Goal: Transaction & Acquisition: Purchase product/service

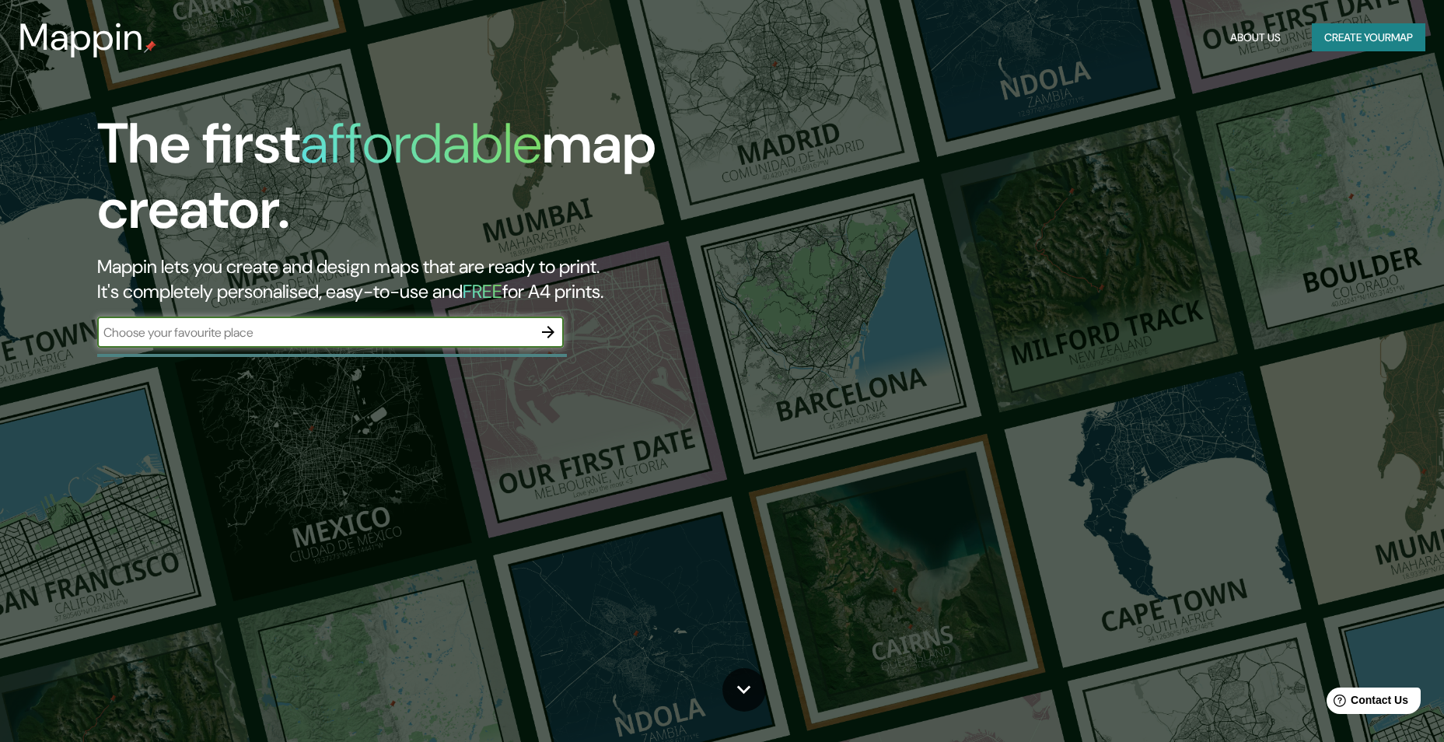
click at [233, 327] on input "text" at bounding box center [315, 333] width 436 height 18
type input "MERCADO MODELO [GEOGRAPHIC_DATA]"
drag, startPoint x: 93, startPoint y: 316, endPoint x: -3, endPoint y: 313, distance: 95.7
click at [0, 313] on html "Mappin About Us Create your map The first affordable map creator. Mappin lets y…" at bounding box center [722, 371] width 1444 height 742
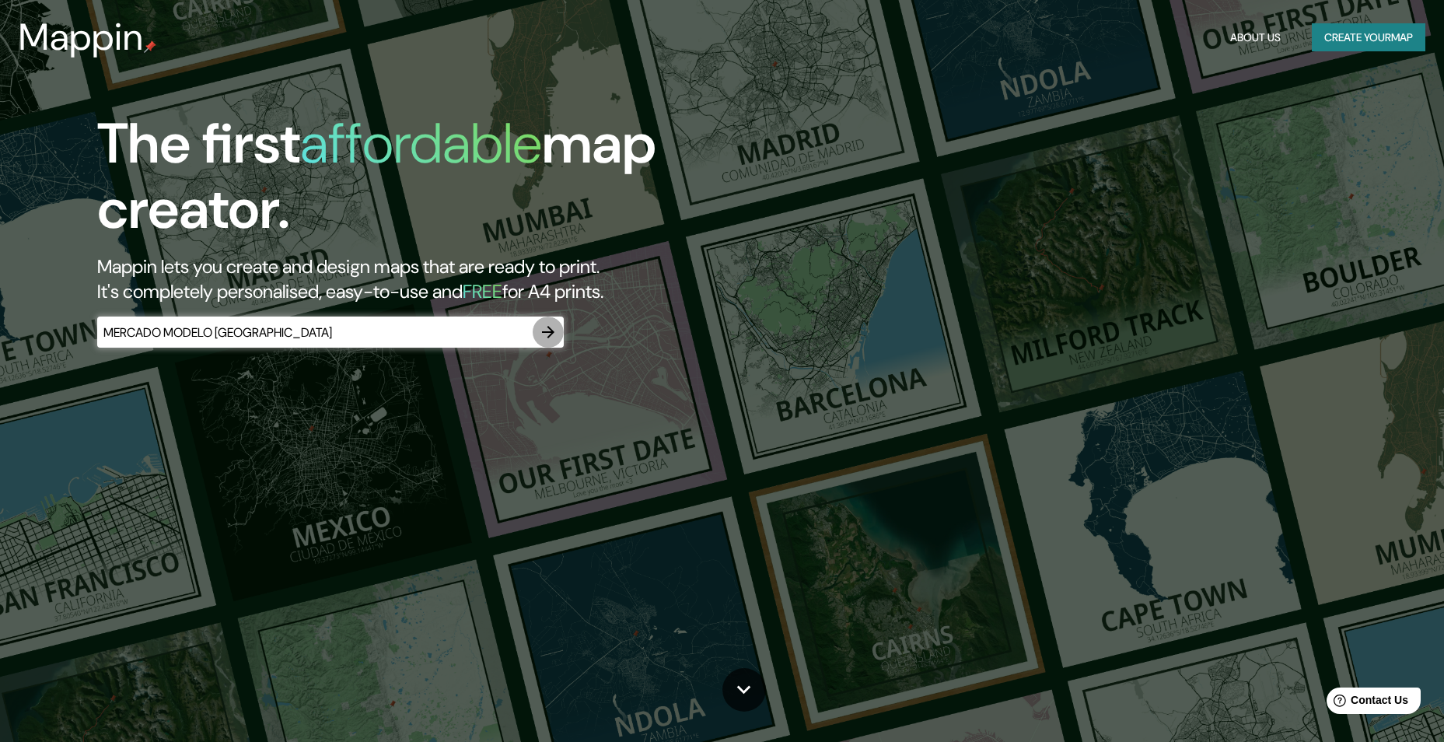
click at [550, 336] on icon "button" at bounding box center [548, 332] width 12 height 12
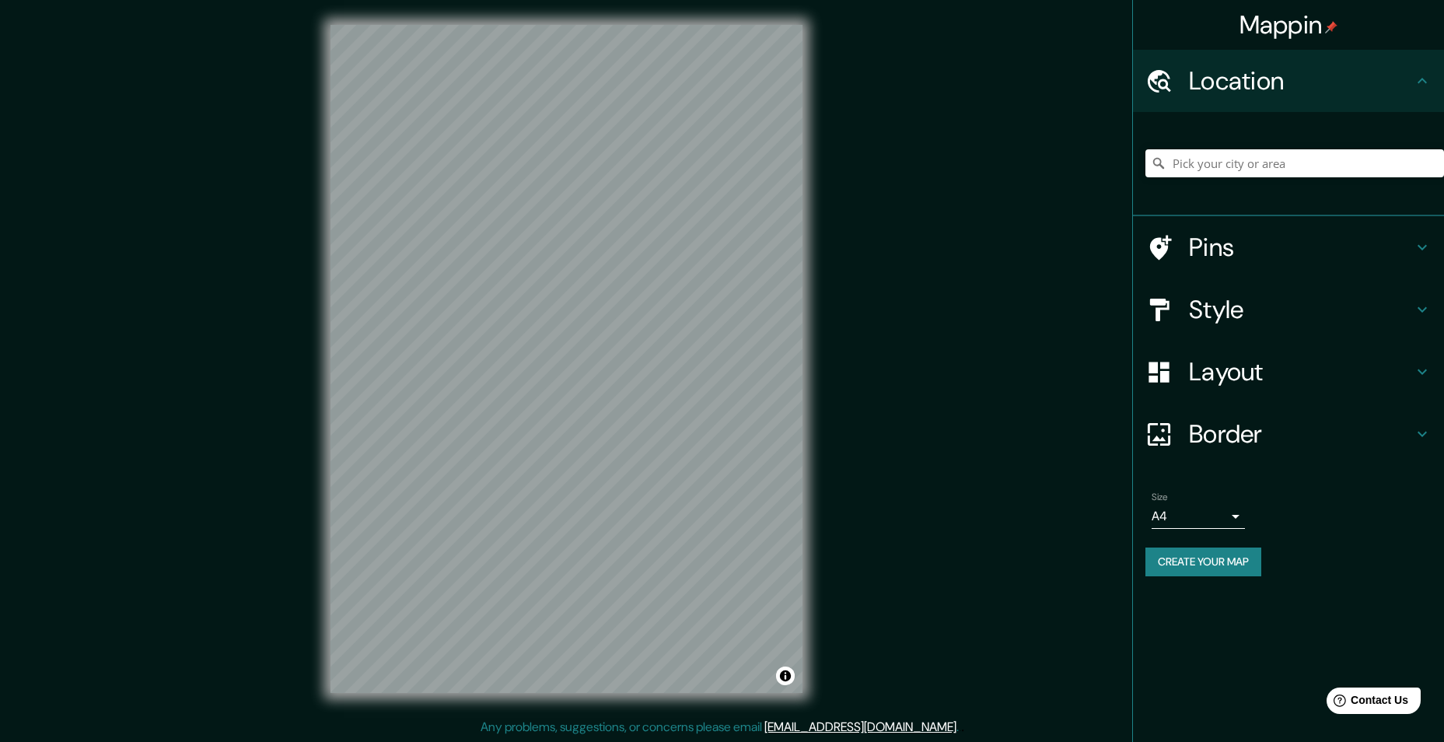
click at [1336, 143] on div at bounding box center [1295, 163] width 299 height 78
click at [1329, 155] on input "Pick your city or area" at bounding box center [1295, 163] width 299 height 28
paste input "MERCADO MODELO [GEOGRAPHIC_DATA]"
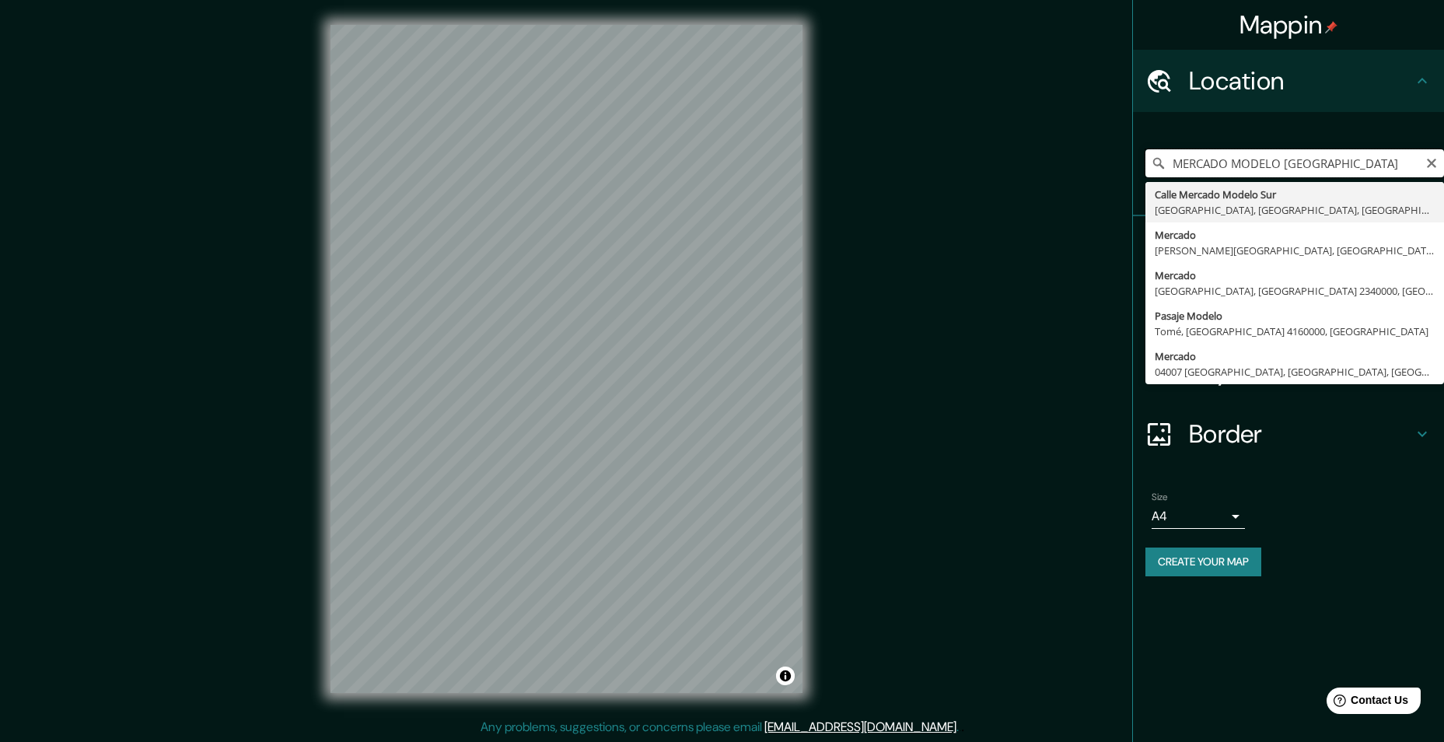
click at [1395, 163] on input "MERCADO MODELO [GEOGRAPHIC_DATA]" at bounding box center [1295, 163] width 299 height 28
click at [1381, 163] on input "MERCADO MODELO [GEOGRAPHIC_DATA]" at bounding box center [1295, 163] width 299 height 28
type input "M"
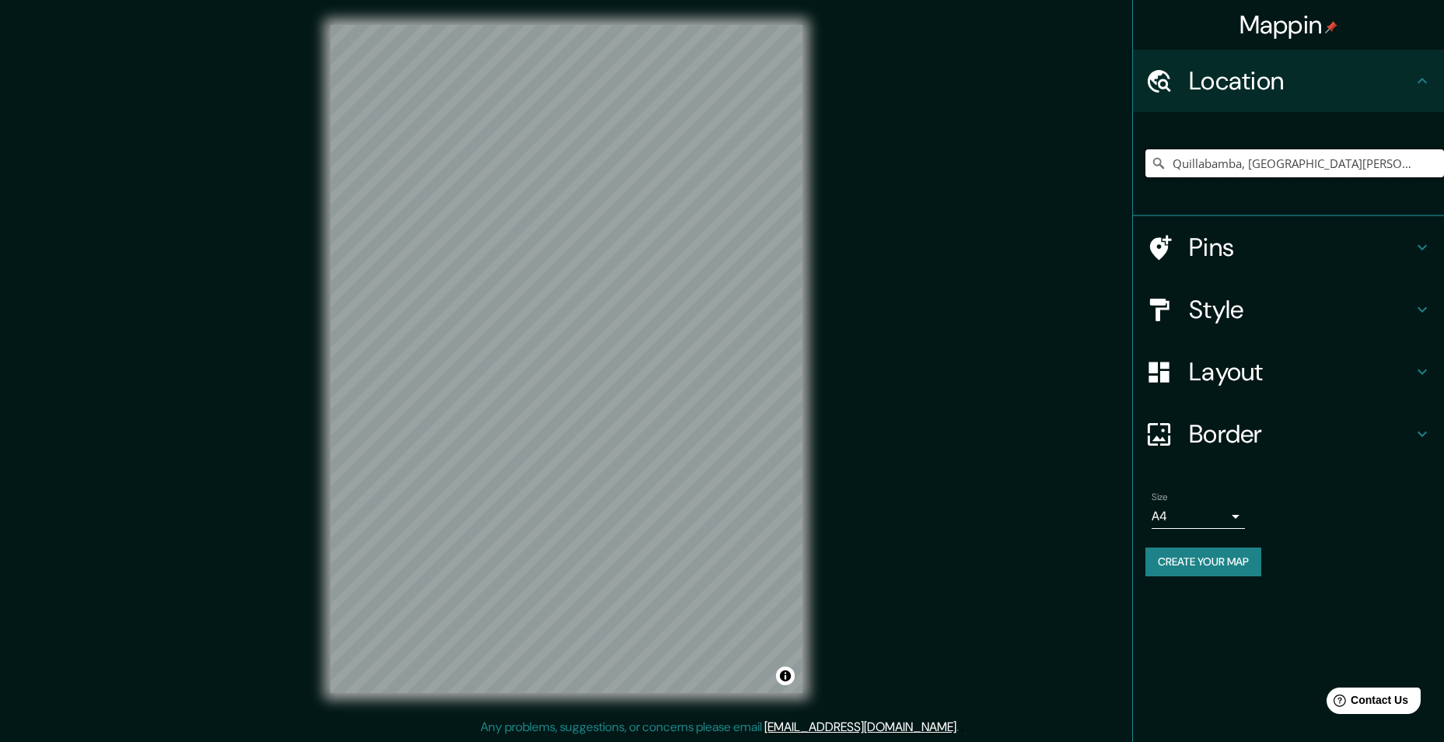
type input "Quillabamba, [GEOGRAPHIC_DATA][PERSON_NAME], [GEOGRAPHIC_DATA], [GEOGRAPHIC_DAT…"
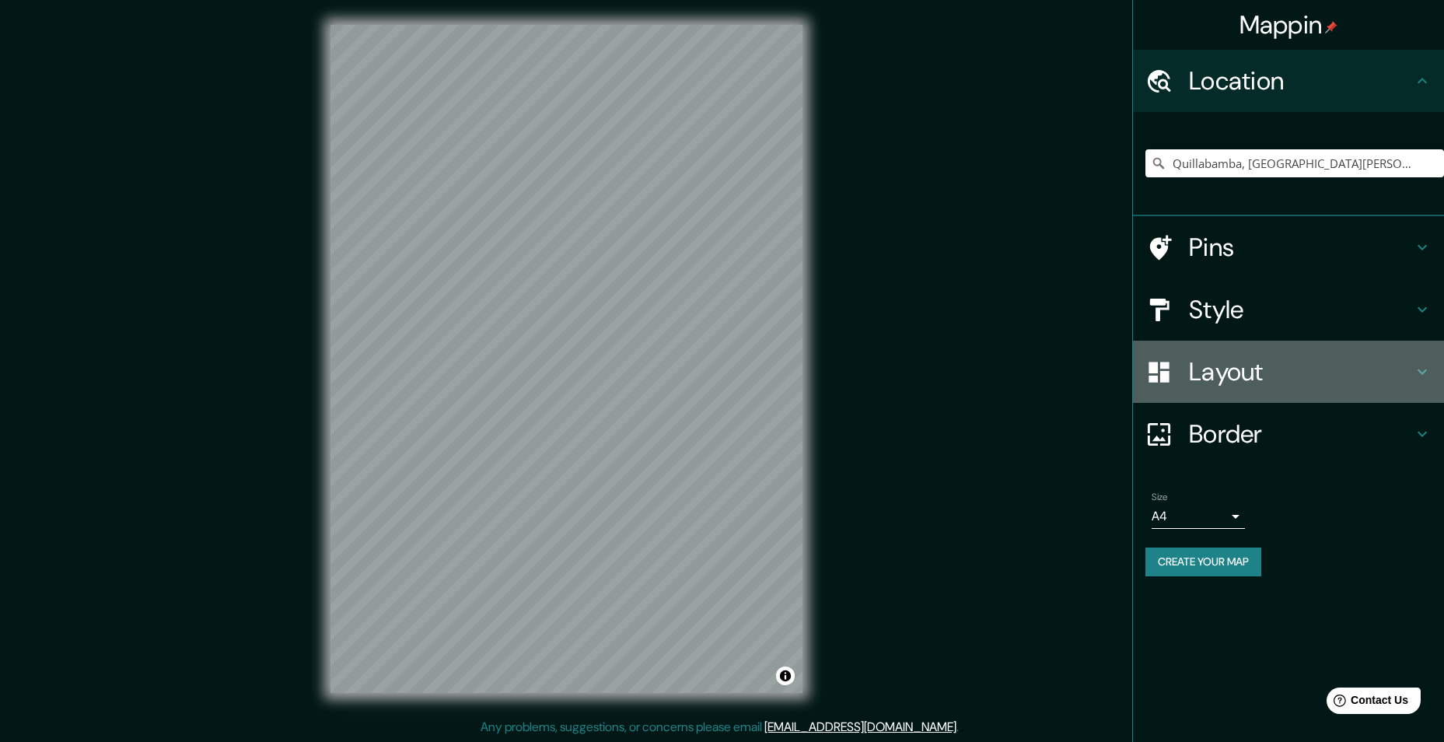
click at [1265, 372] on h4 "Layout" at bounding box center [1301, 371] width 224 height 31
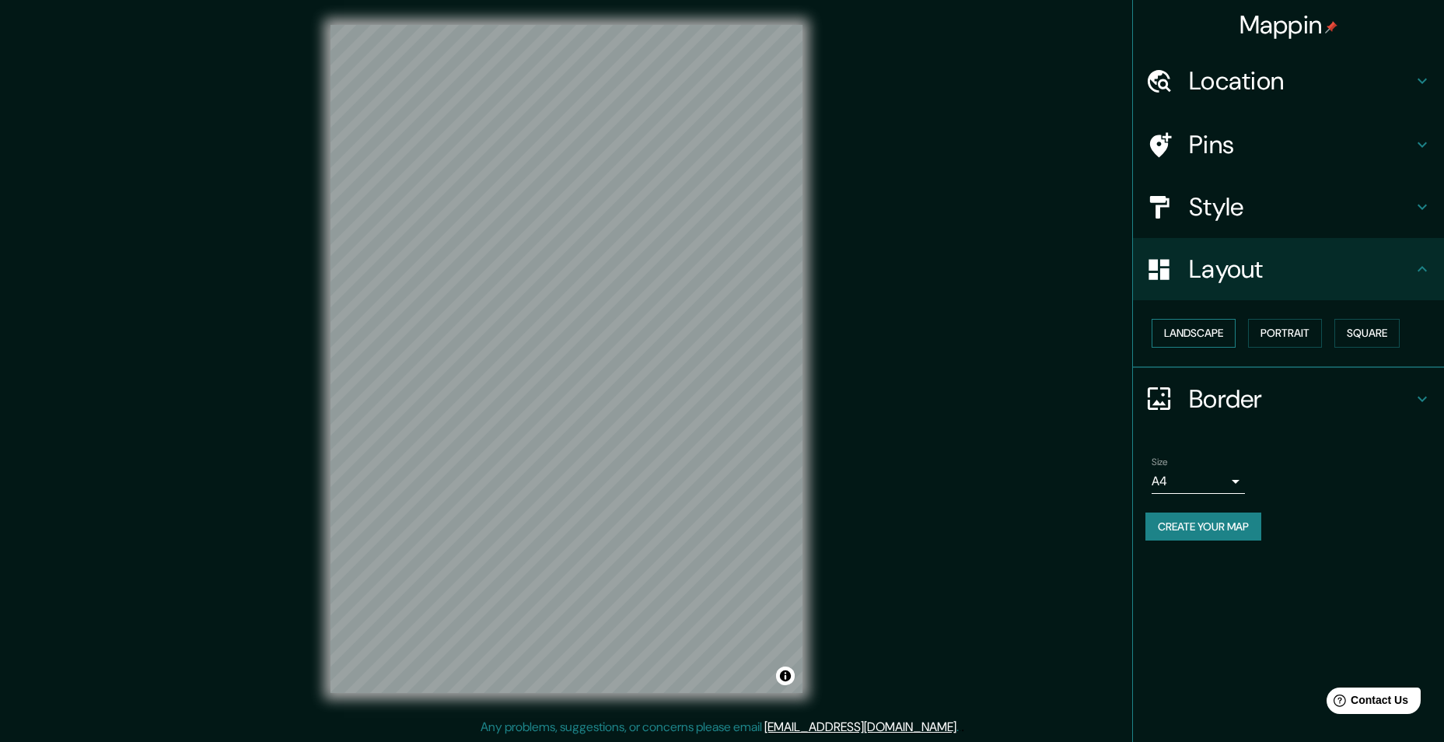
click at [1192, 322] on button "Landscape" at bounding box center [1194, 333] width 84 height 29
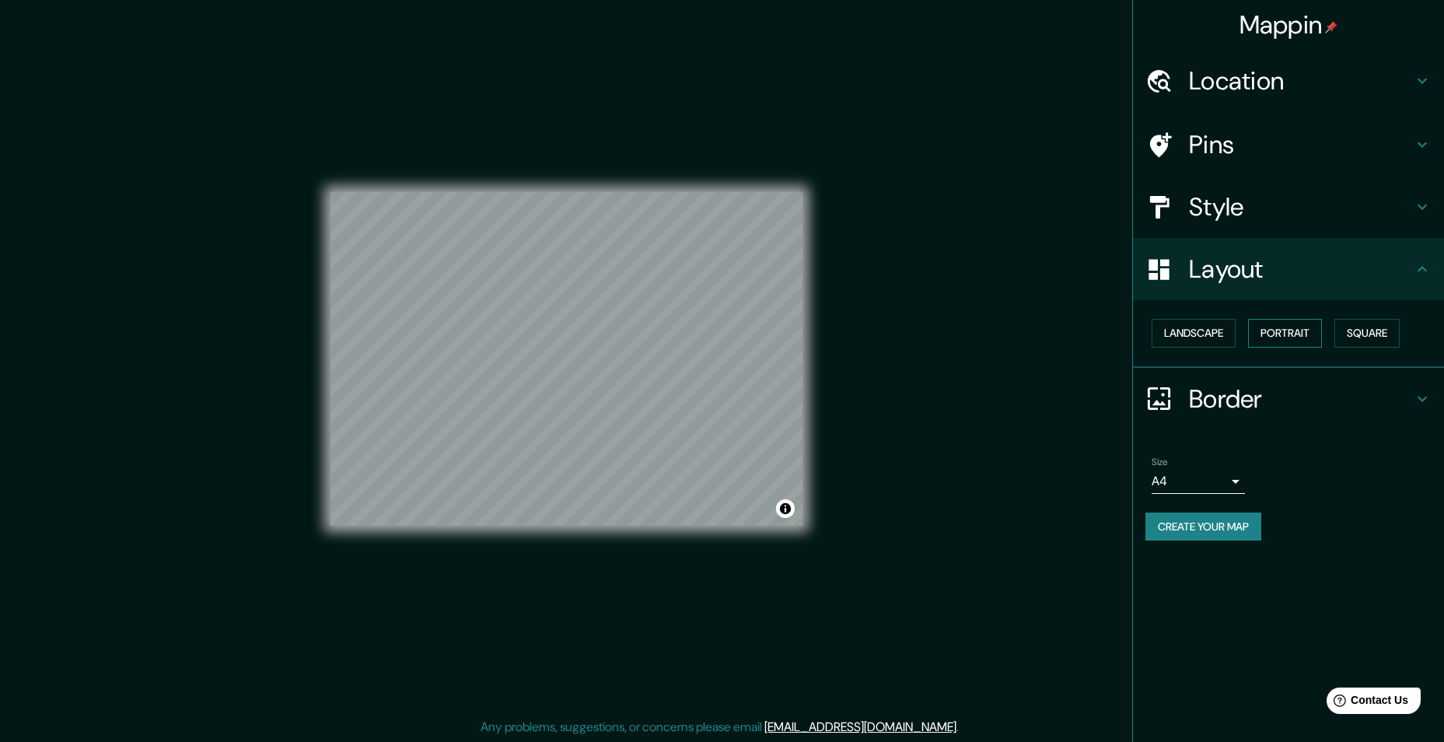
click at [1303, 334] on button "Portrait" at bounding box center [1285, 333] width 74 height 29
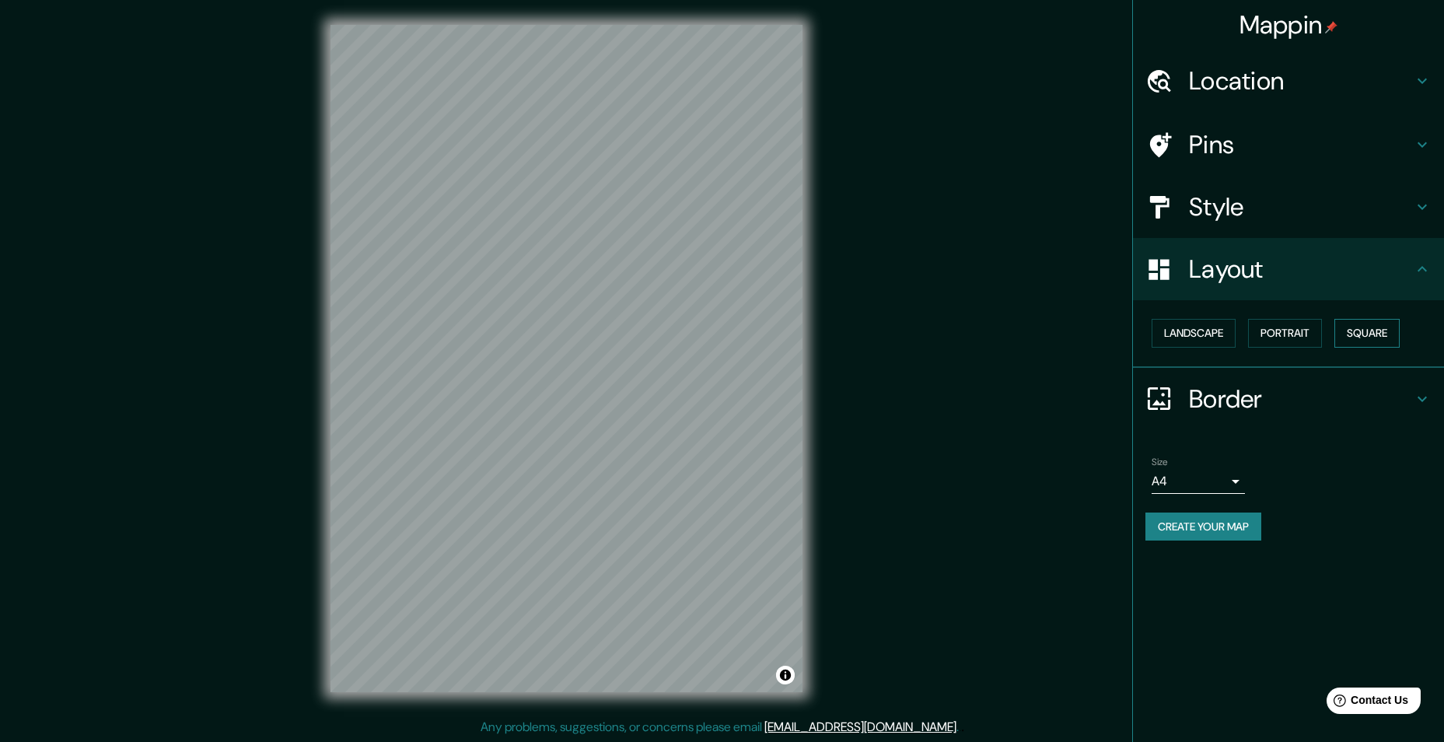
click at [1386, 327] on button "Square" at bounding box center [1367, 333] width 65 height 29
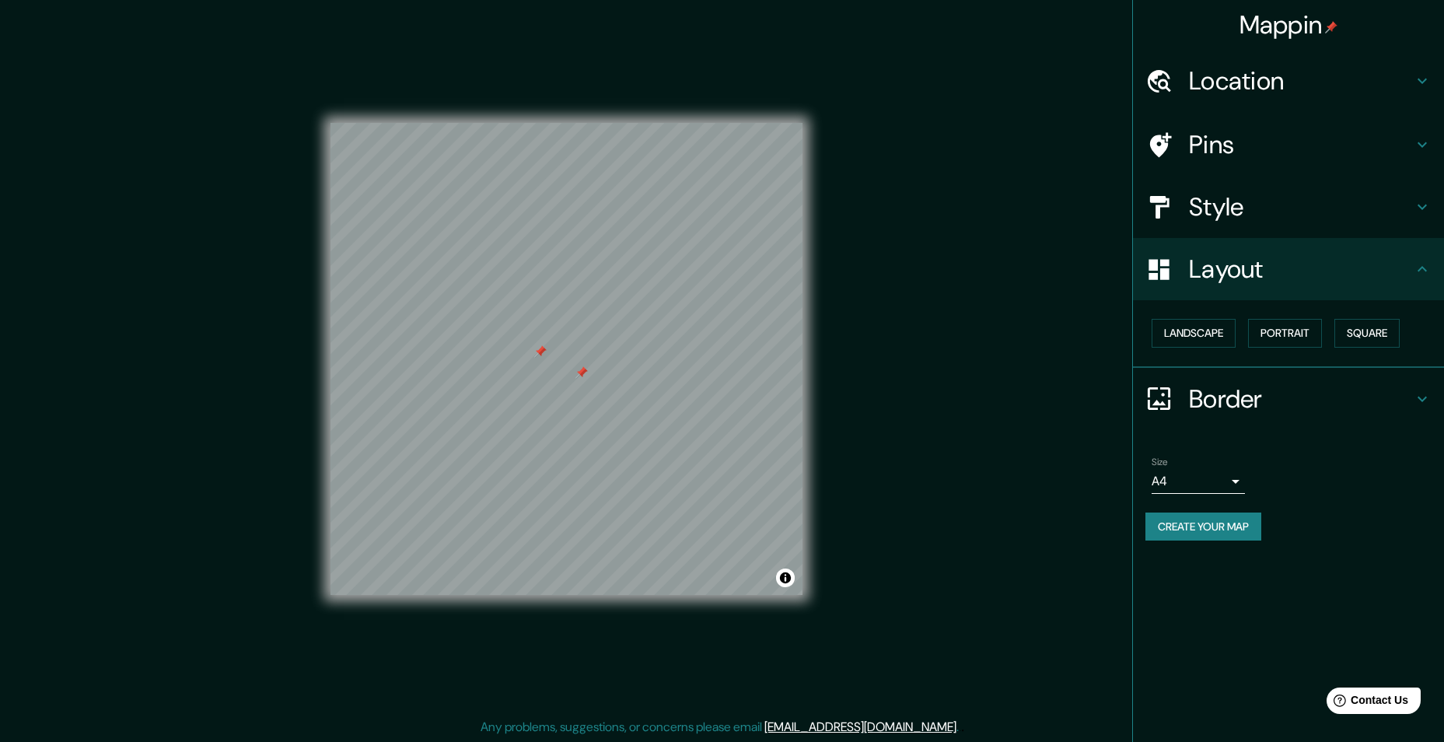
click at [581, 369] on div at bounding box center [582, 372] width 12 height 12
click at [542, 354] on div at bounding box center [540, 351] width 12 height 12
click at [549, 349] on div at bounding box center [548, 347] width 12 height 12
click at [539, 338] on div at bounding box center [543, 337] width 12 height 12
click at [539, 335] on div at bounding box center [537, 336] width 12 height 12
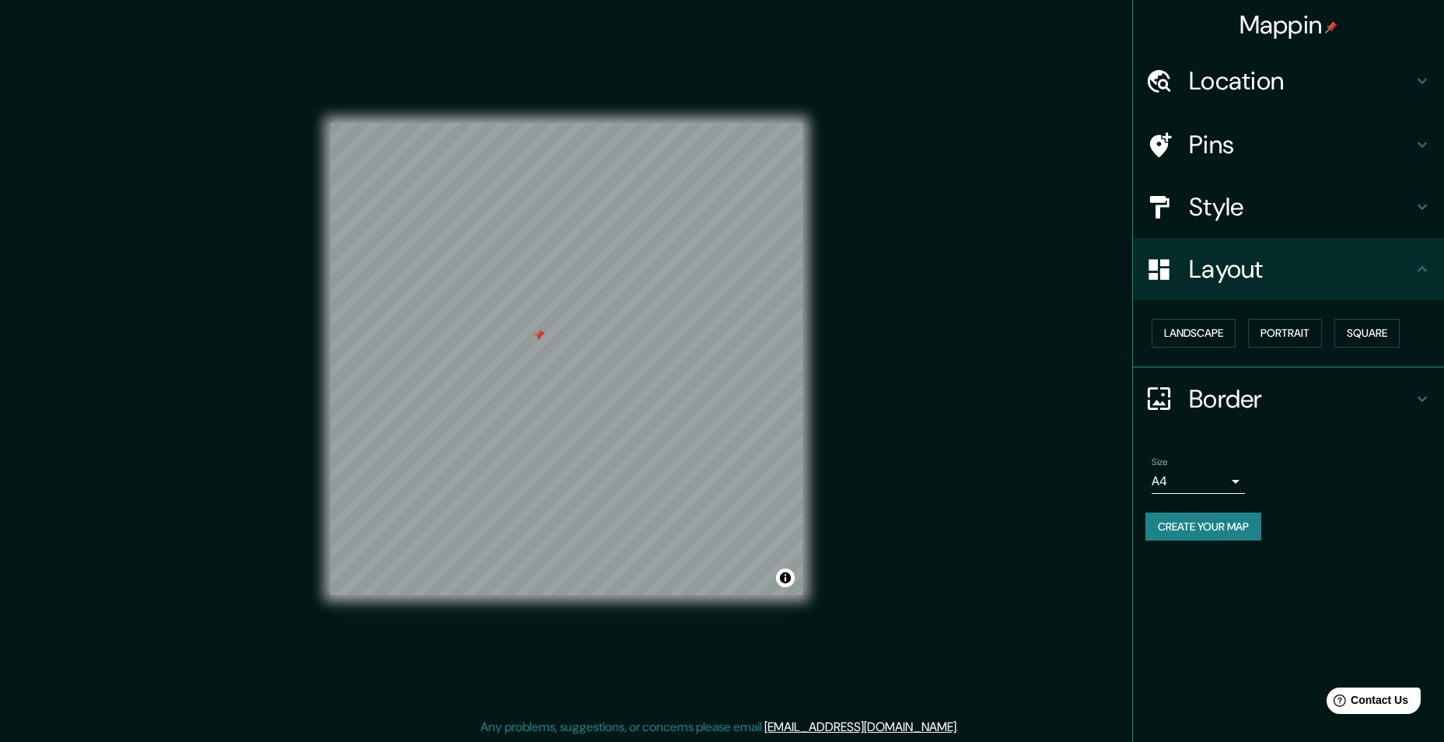
click at [537, 335] on div at bounding box center [539, 335] width 12 height 12
click at [1285, 262] on h4 "Layout" at bounding box center [1301, 269] width 224 height 31
click at [1321, 341] on button "Portrait" at bounding box center [1285, 333] width 74 height 29
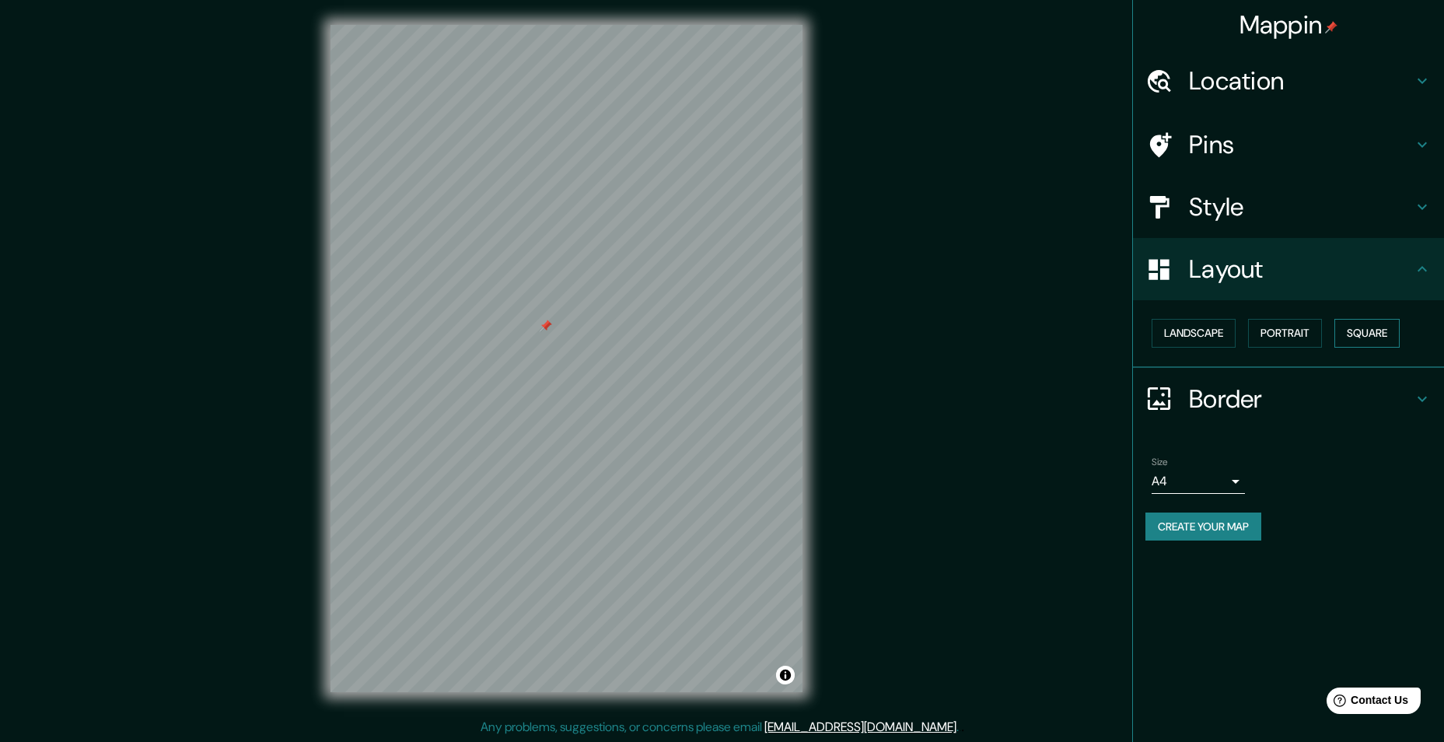
click at [1392, 338] on button "Square" at bounding box center [1367, 333] width 65 height 29
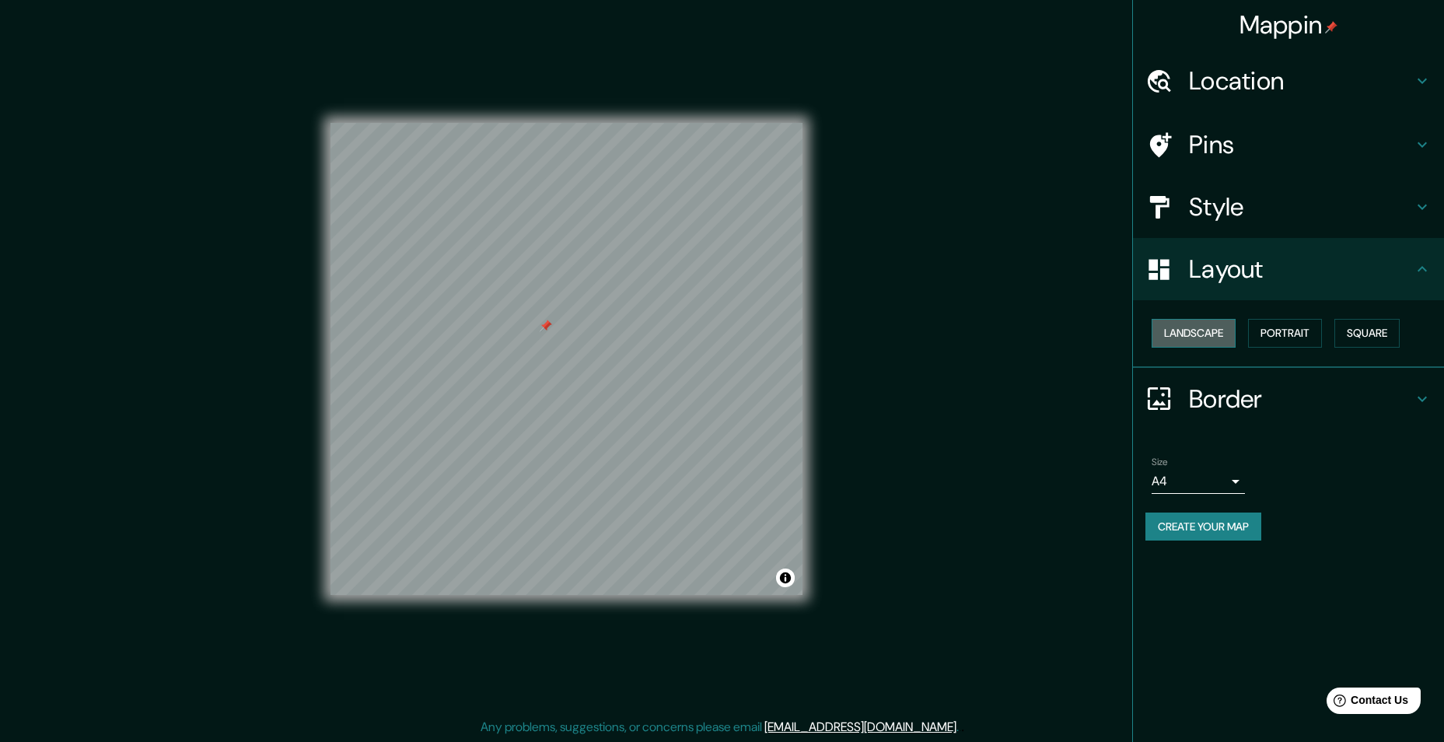
click at [1188, 338] on button "Landscape" at bounding box center [1194, 333] width 84 height 29
